Goal: Go to known website: Access a specific website the user already knows

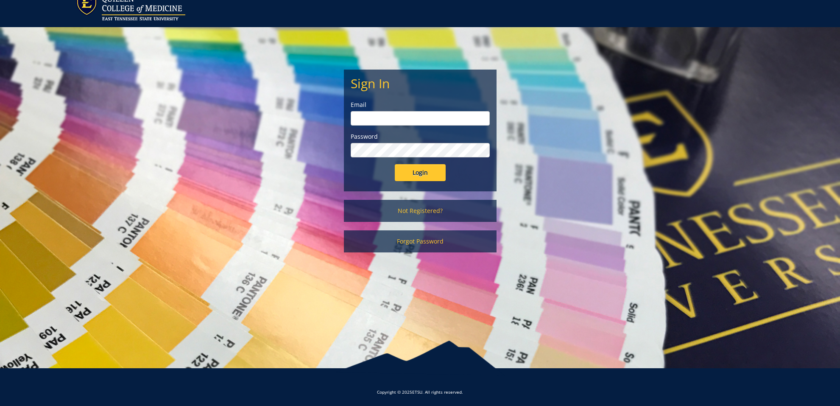
scroll to position [33, 0]
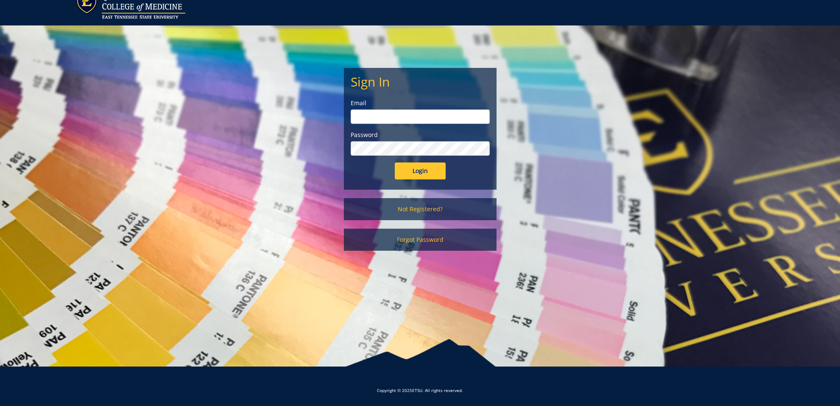
type input "[EMAIL_ADDRESS][DOMAIN_NAME]"
click at [413, 167] on input "Login" at bounding box center [420, 170] width 51 height 17
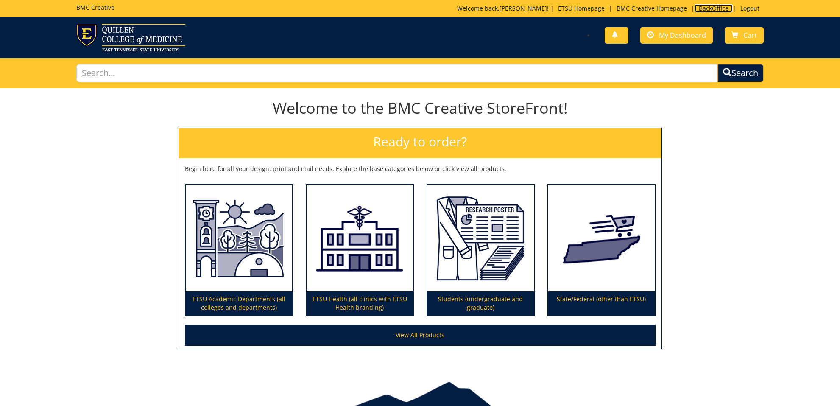
click at [708, 8] on link "BackOffice" at bounding box center [714, 8] width 38 height 8
